Goal: Communication & Community: Participate in discussion

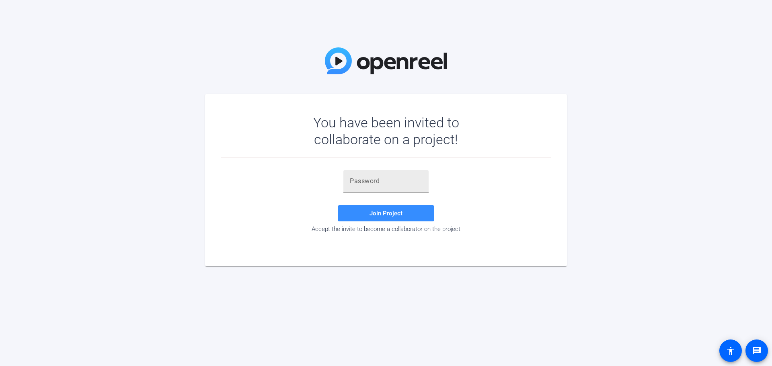
click at [379, 187] on div at bounding box center [386, 181] width 72 height 23
paste input "jkZDI^"
type input "jkZDI^"
click at [383, 211] on span "Join Project" at bounding box center [386, 213] width 33 height 7
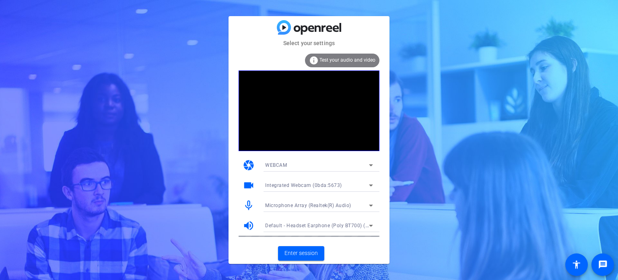
click at [372, 206] on icon at bounding box center [371, 205] width 4 height 2
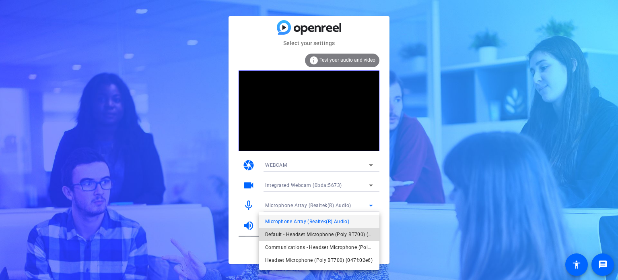
click at [345, 230] on span "Default - Headset Microphone (Poly BT700) (047f:02e6)" at bounding box center [319, 234] width 108 height 10
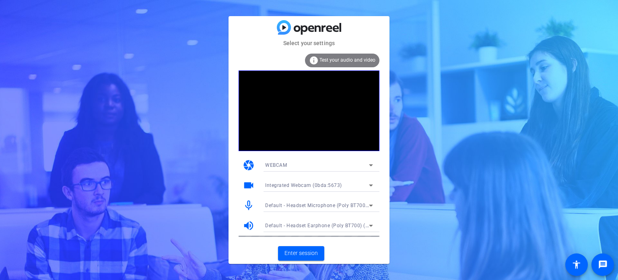
click at [335, 57] on span "Test your audio and video" at bounding box center [347, 60] width 56 height 6
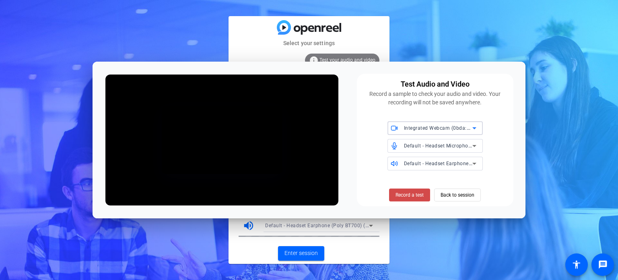
click at [415, 194] on span "Record a test" at bounding box center [409, 194] width 28 height 7
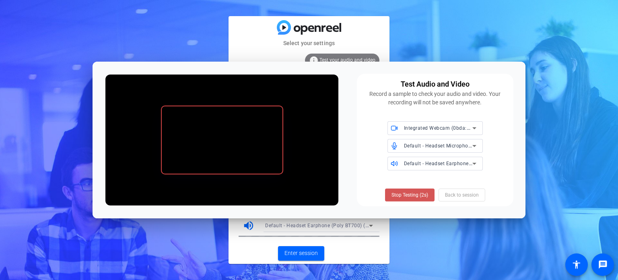
click at [415, 194] on span "Stop Testing (2s)" at bounding box center [409, 194] width 37 height 7
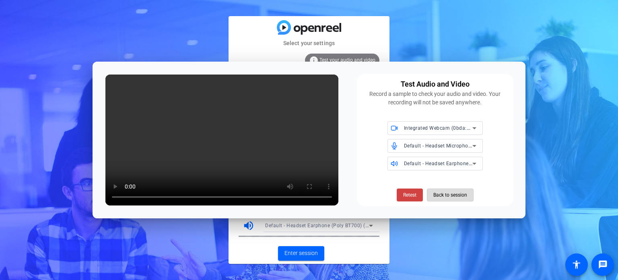
click at [442, 195] on span "Back to session" at bounding box center [450, 194] width 34 height 15
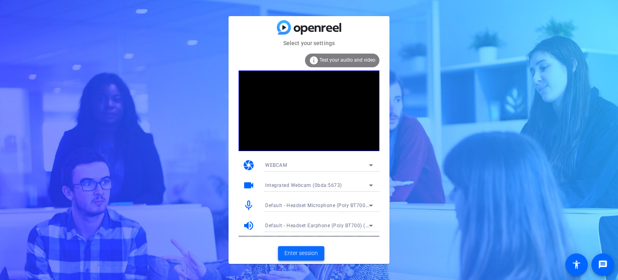
click at [300, 252] on span "Enter session" at bounding box center [300, 253] width 33 height 8
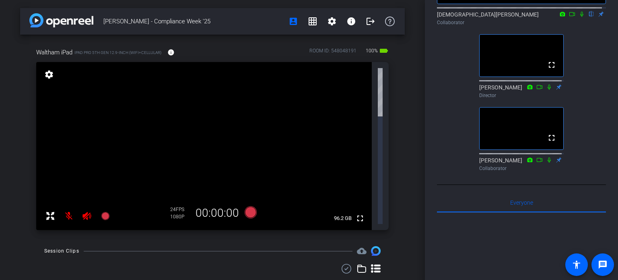
scroll to position [130, 0]
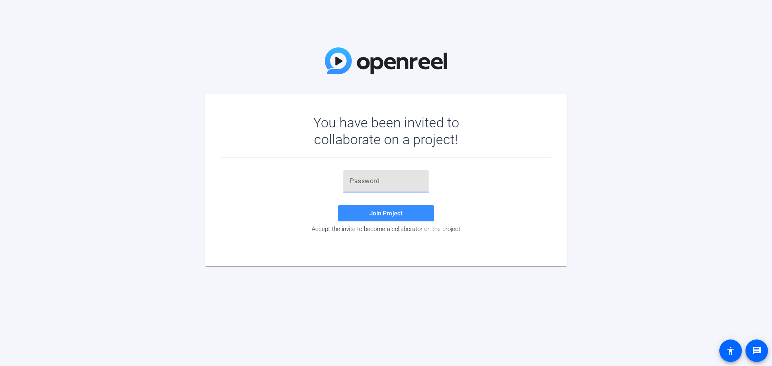
click at [371, 182] on input "text" at bounding box center [386, 182] width 72 height 10
paste input "jkZDI^"
type input "jkZDI^"
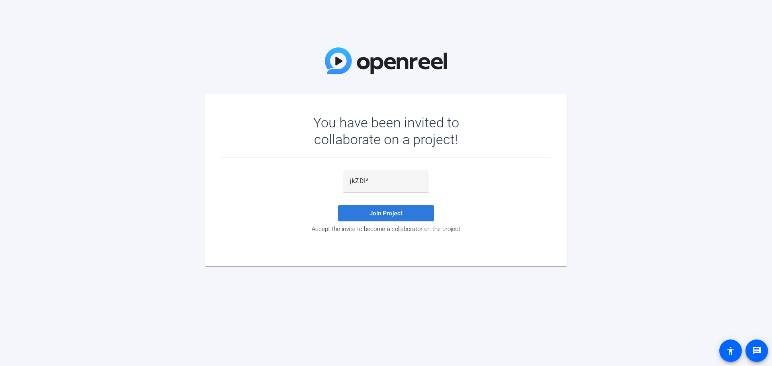
click at [375, 216] on span "Join Project" at bounding box center [386, 213] width 33 height 7
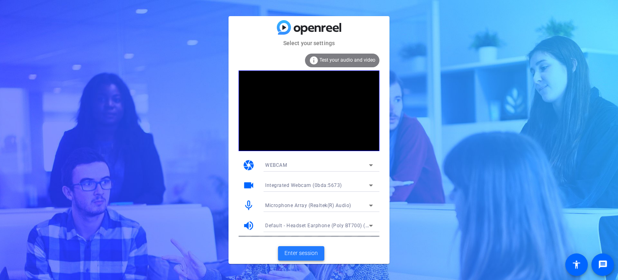
click at [300, 252] on span "Enter session" at bounding box center [300, 253] width 33 height 8
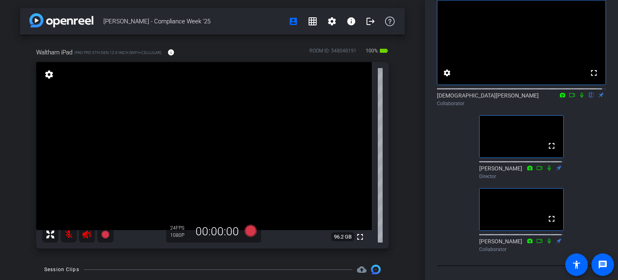
scroll to position [43, 0]
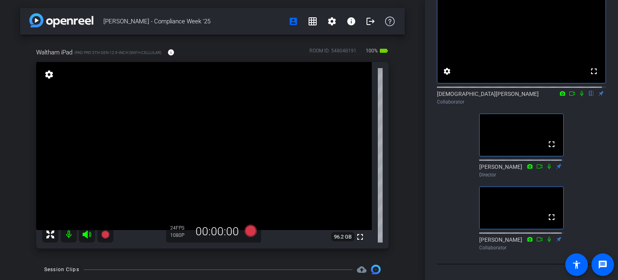
click at [578, 96] on icon at bounding box center [581, 93] width 6 height 6
click at [546, 242] on icon at bounding box center [549, 239] width 6 height 6
click at [580, 96] on icon at bounding box center [581, 93] width 3 height 5
click at [580, 96] on icon at bounding box center [582, 93] width 4 height 5
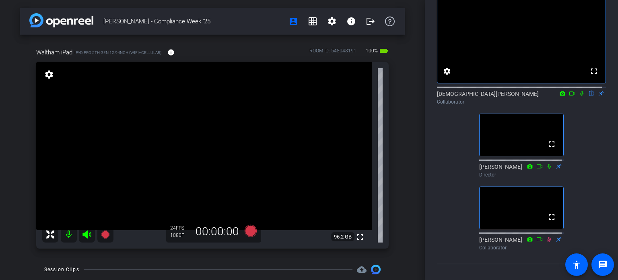
click at [578, 96] on icon at bounding box center [581, 93] width 6 height 6
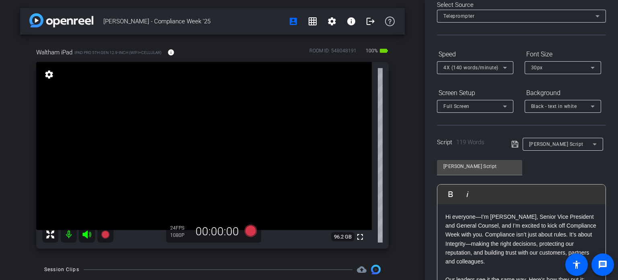
scroll to position [0, 0]
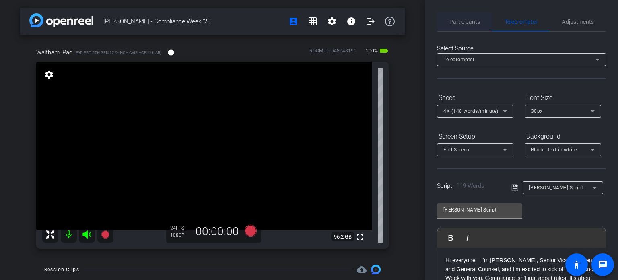
click at [464, 25] on span "Participants" at bounding box center [464, 21] width 31 height 19
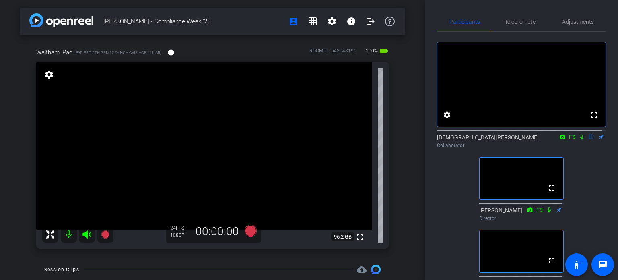
click at [578, 140] on icon at bounding box center [581, 137] width 6 height 6
click at [521, 21] on span "Teleprompter" at bounding box center [520, 22] width 33 height 6
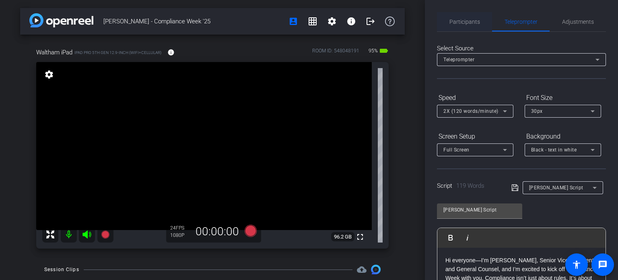
click at [474, 19] on span "Participants" at bounding box center [464, 22] width 31 height 6
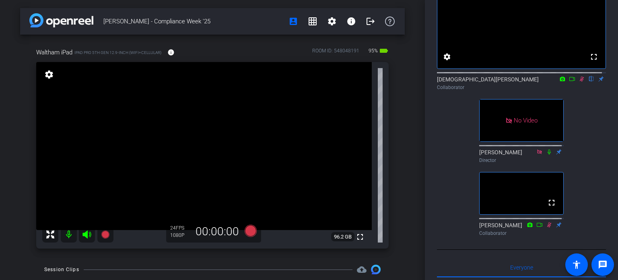
scroll to position [40, 0]
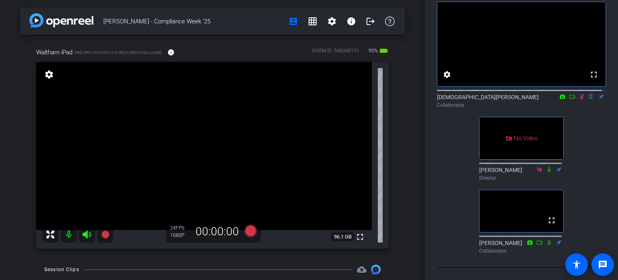
click at [578, 99] on icon at bounding box center [581, 97] width 6 height 6
